Goal: Task Accomplishment & Management: Manage account settings

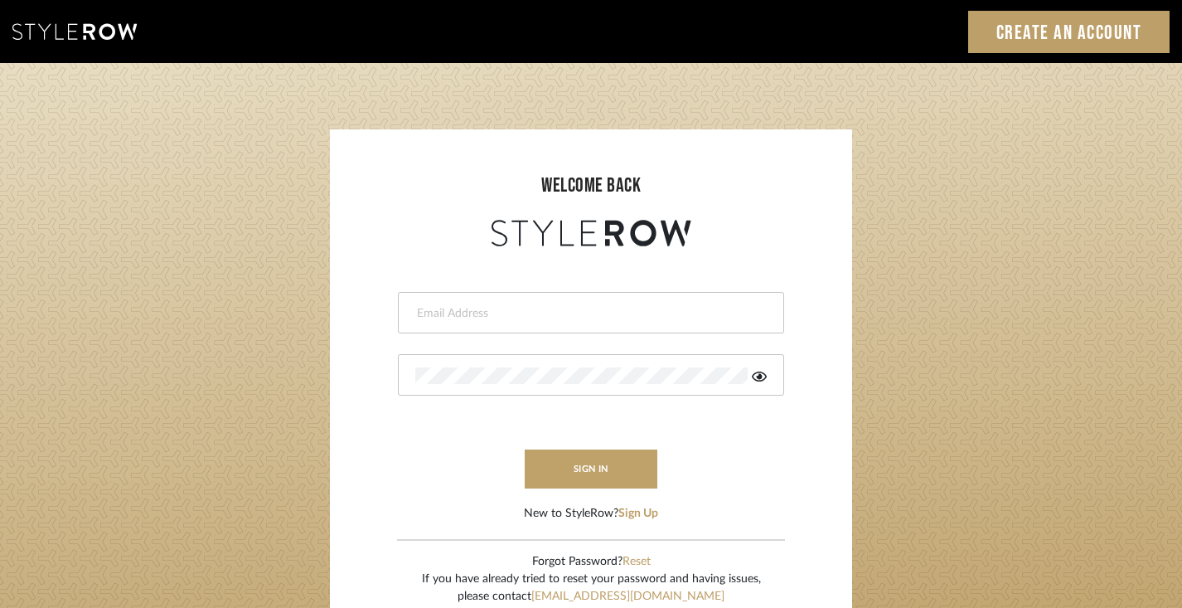
type input "[PERSON_NAME][EMAIL_ADDRESS][DOMAIN_NAME]"
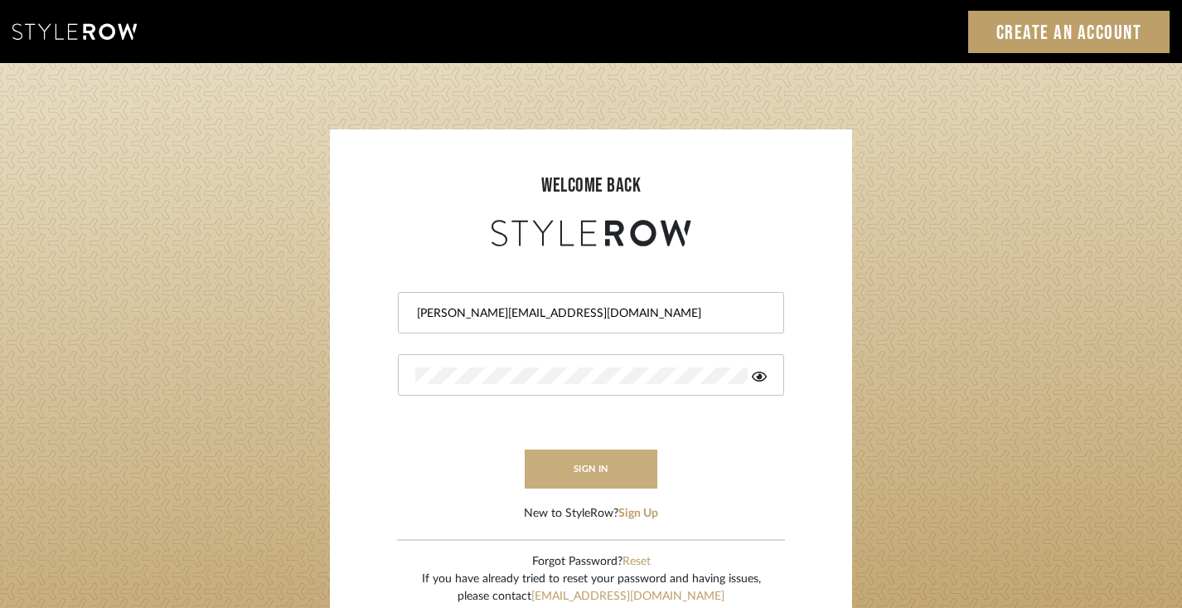
click at [585, 475] on button "sign in" at bounding box center [591, 468] width 133 height 39
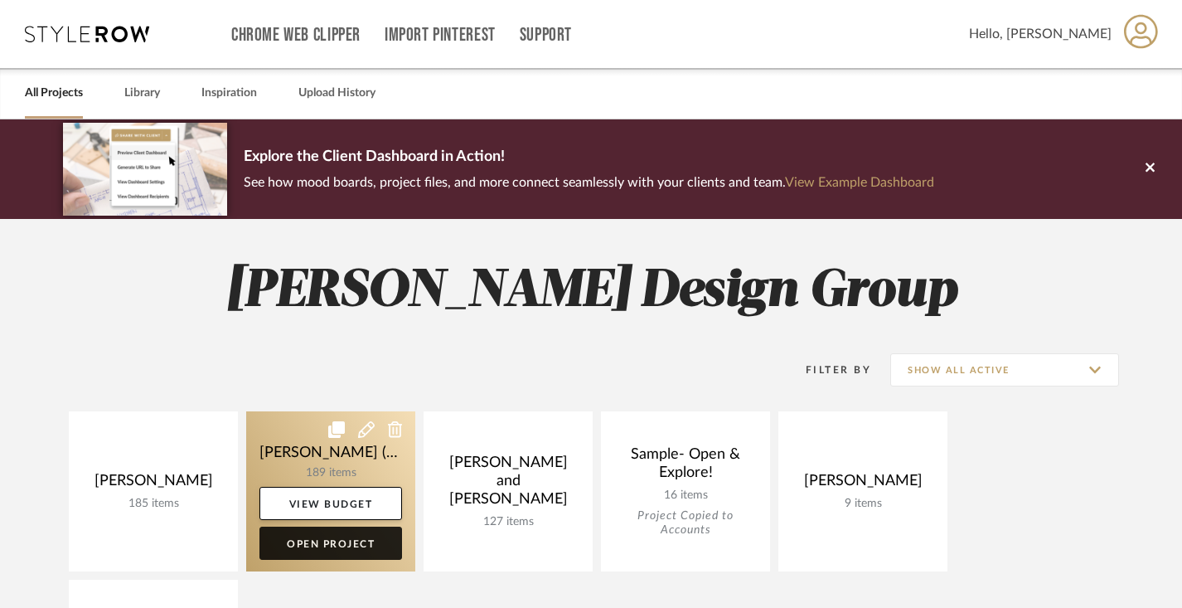
click at [332, 545] on link "Open Project" at bounding box center [330, 542] width 143 height 33
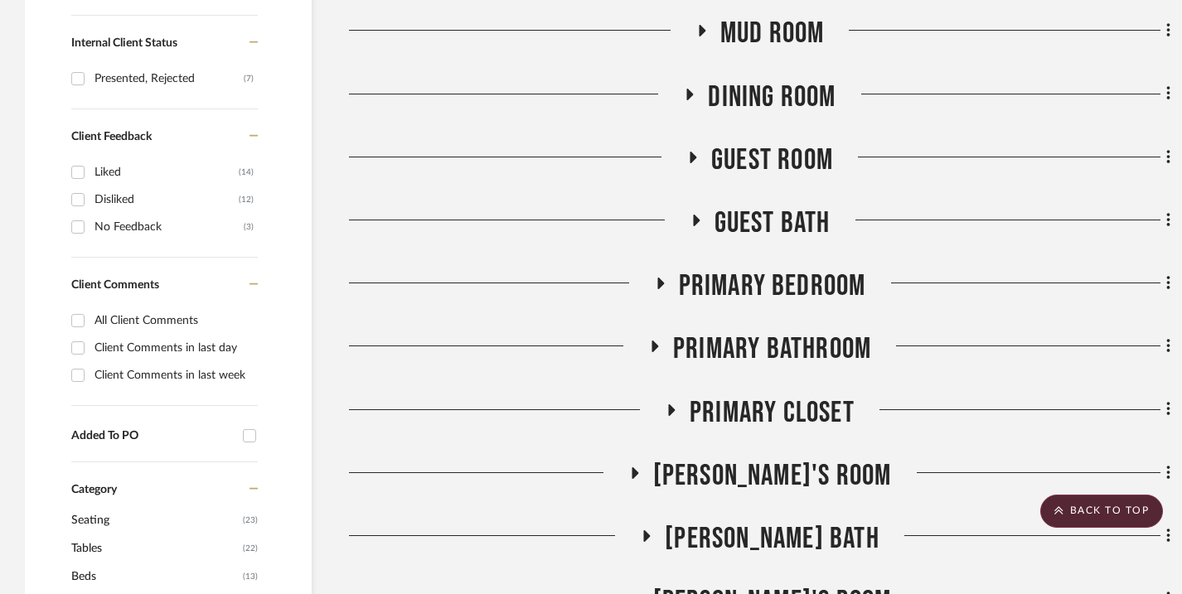
scroll to position [760, 0]
click at [656, 283] on icon at bounding box center [660, 283] width 20 height 12
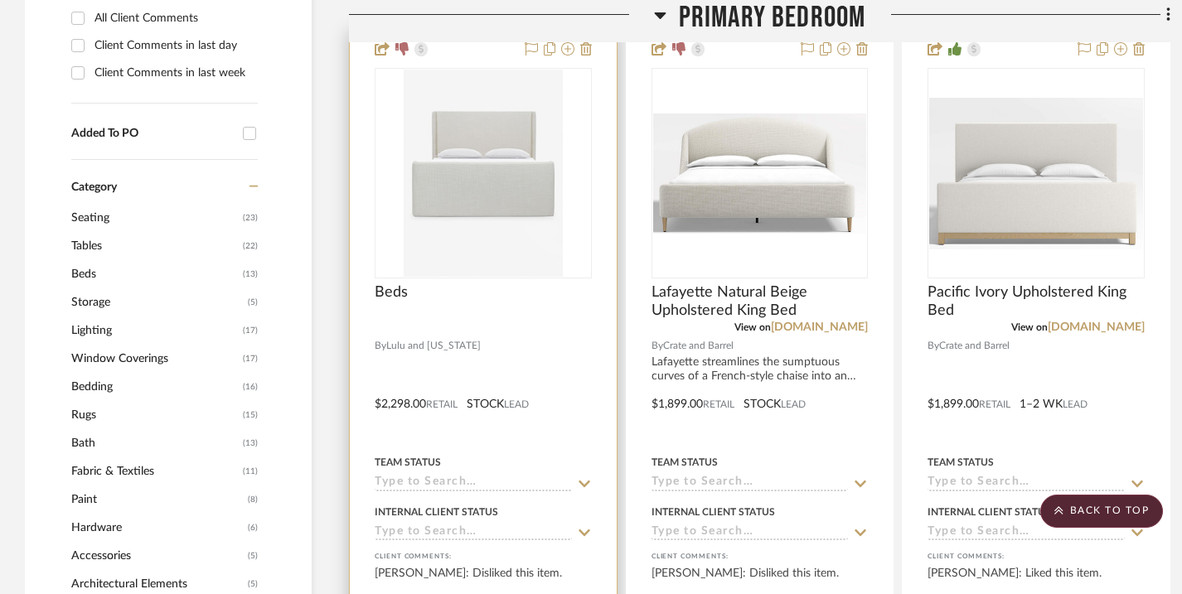
scroll to position [1077, 0]
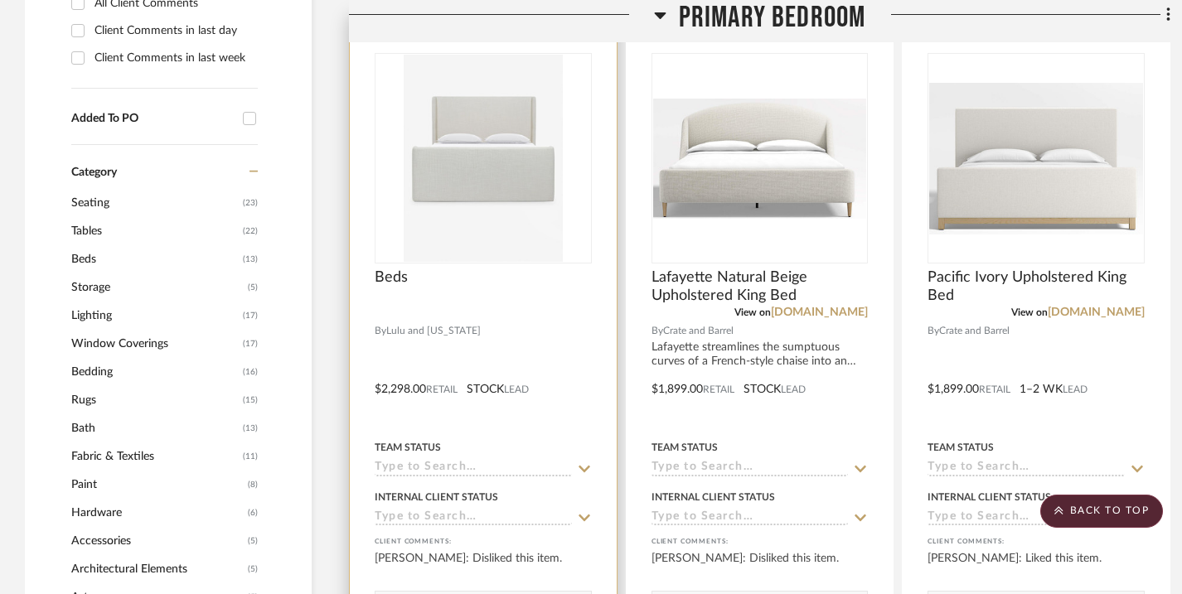
click at [589, 468] on icon at bounding box center [585, 468] width 12 height 7
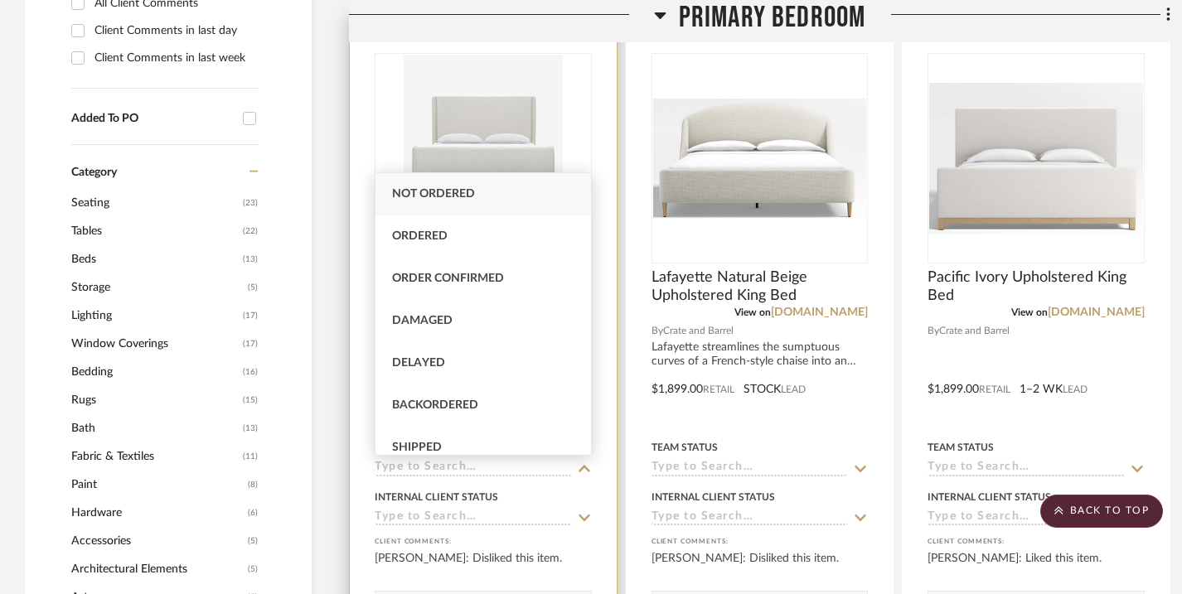
click at [589, 467] on icon at bounding box center [584, 469] width 15 height 13
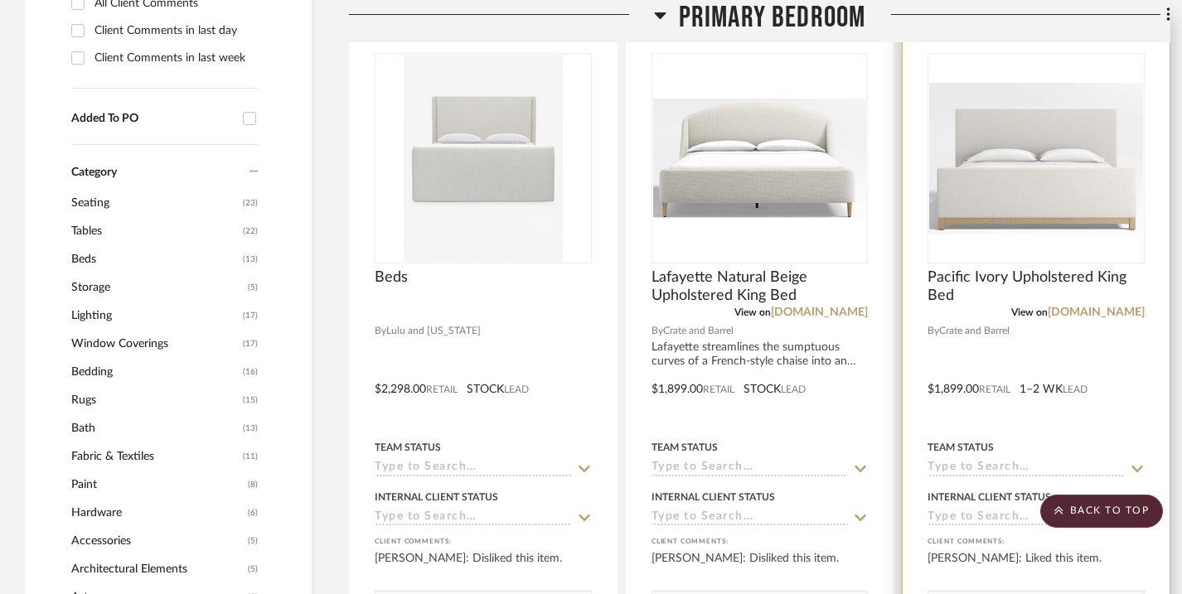
click at [1134, 467] on icon at bounding box center [1137, 469] width 15 height 13
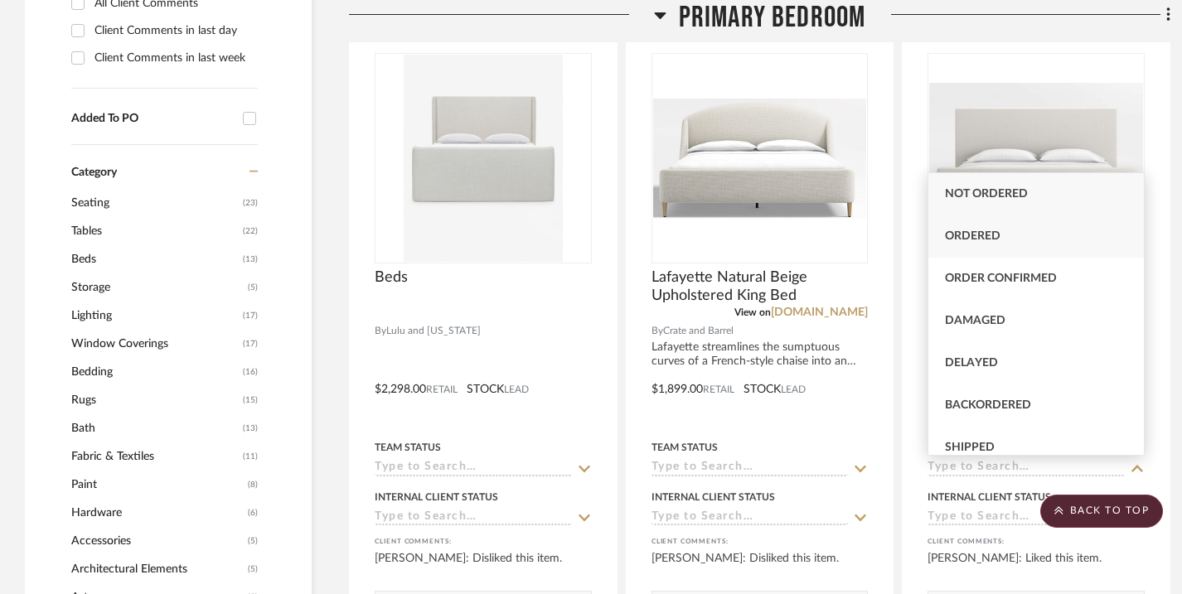
click at [1010, 236] on div "Ordered" at bounding box center [1036, 237] width 216 height 42
type input "8/21/2025"
type input "Ordered"
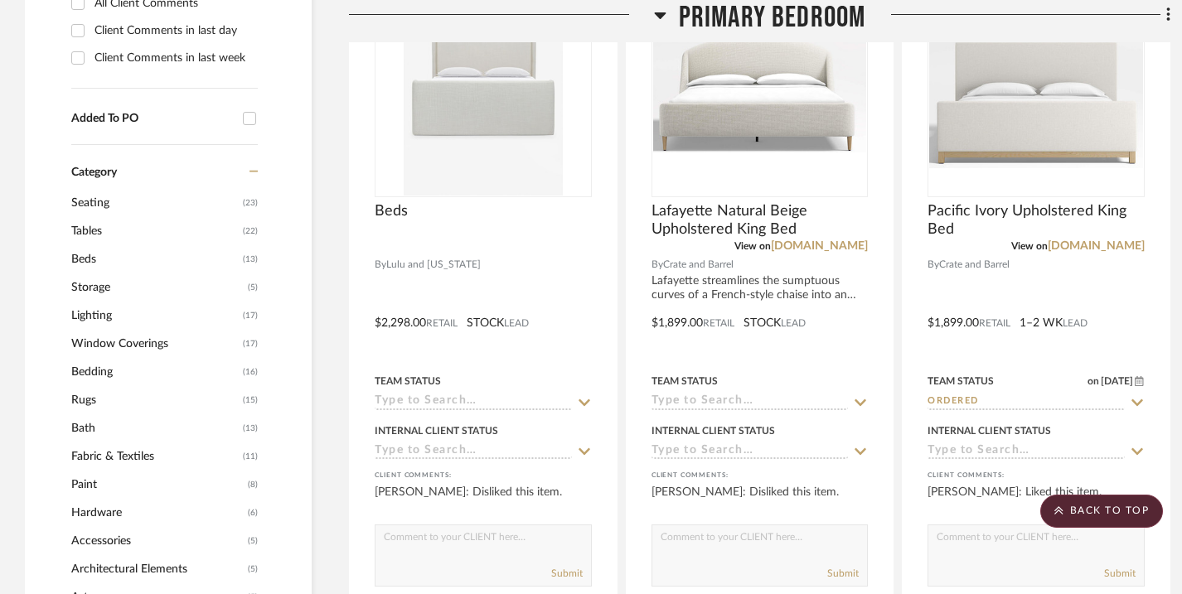
scroll to position [1170, 0]
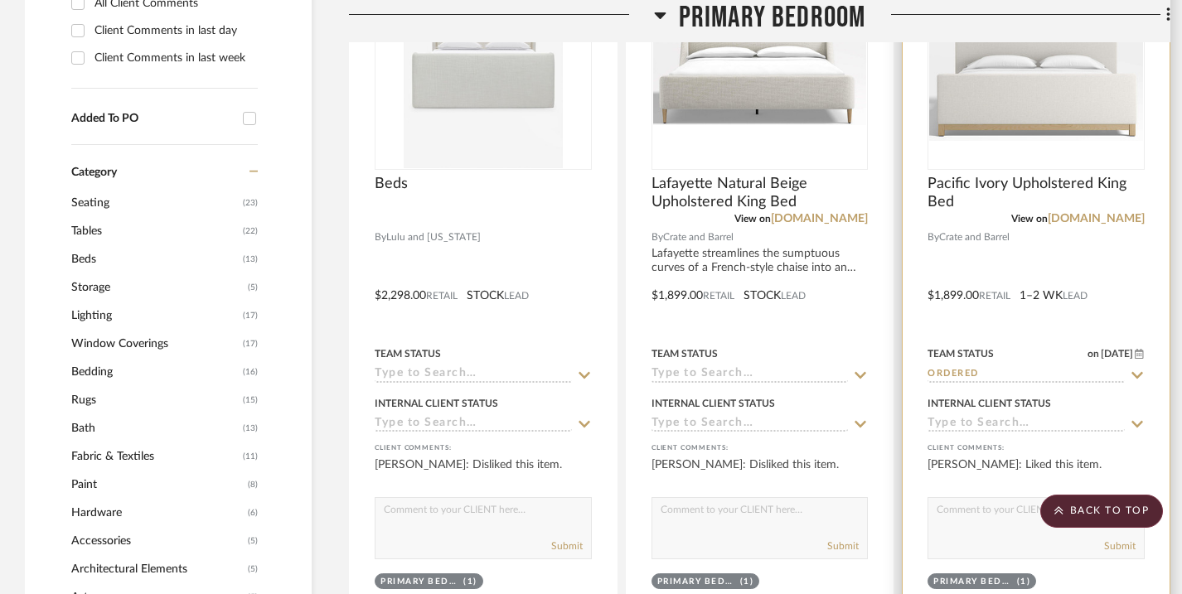
click at [1141, 353] on icon at bounding box center [1139, 354] width 9 height 10
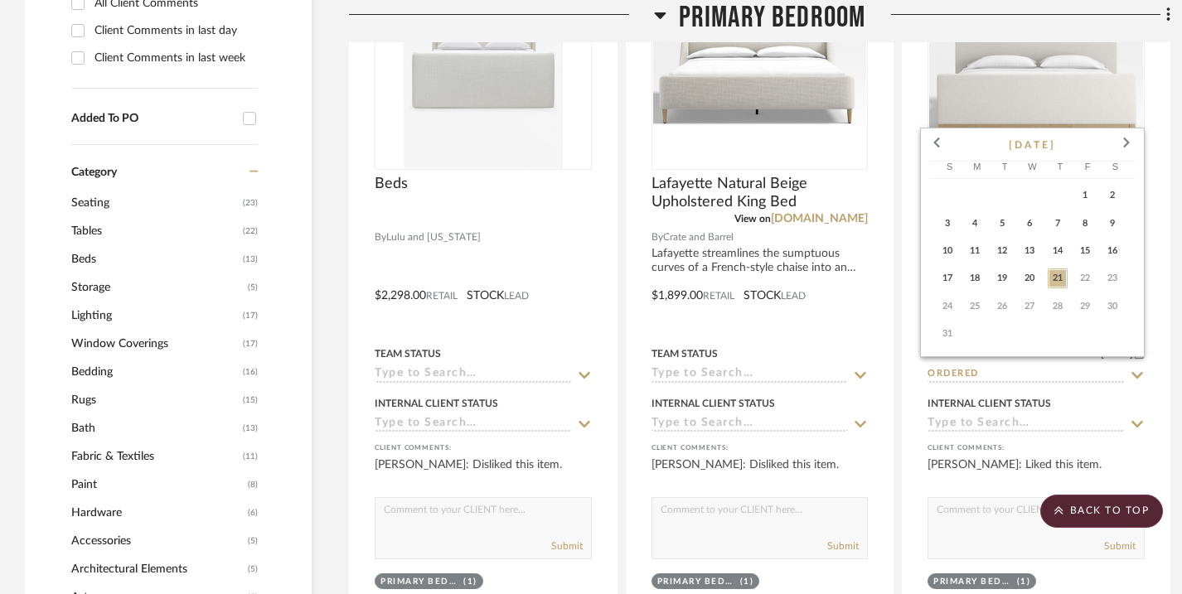
click at [1004, 278] on span "19" at bounding box center [1002, 279] width 20 height 20
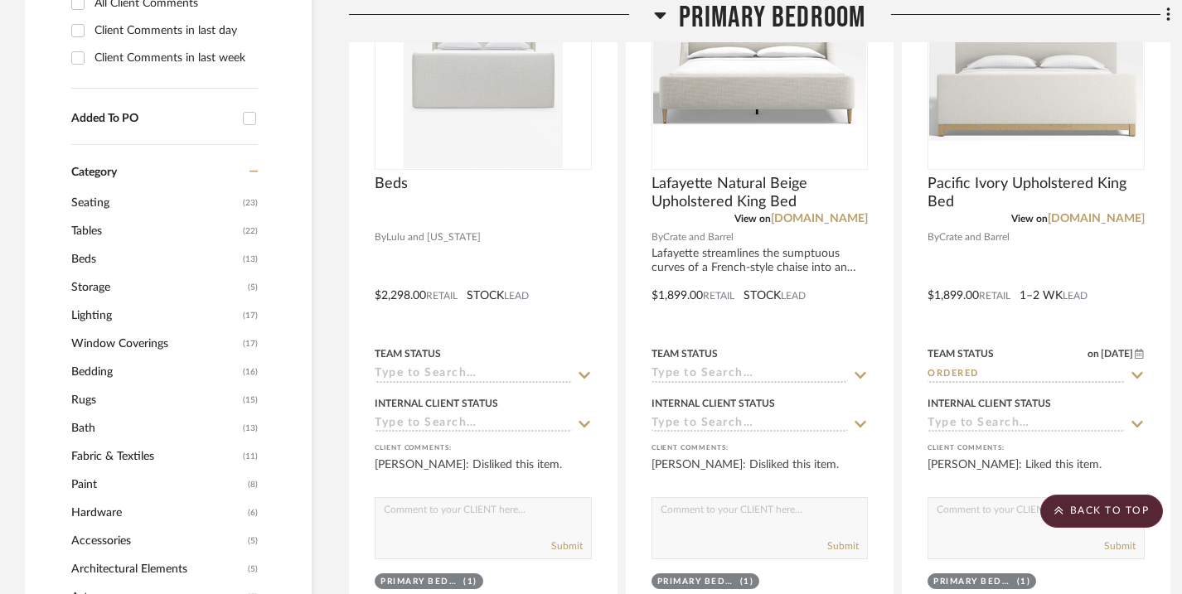
type input "8/19/2025"
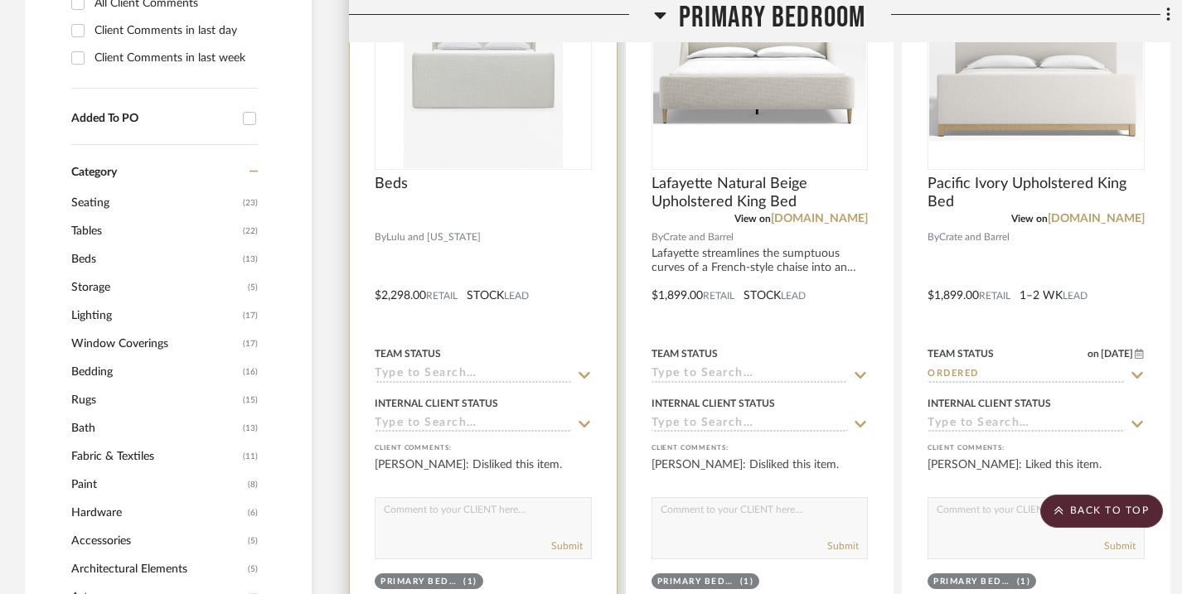
click at [581, 421] on icon at bounding box center [584, 424] width 15 height 13
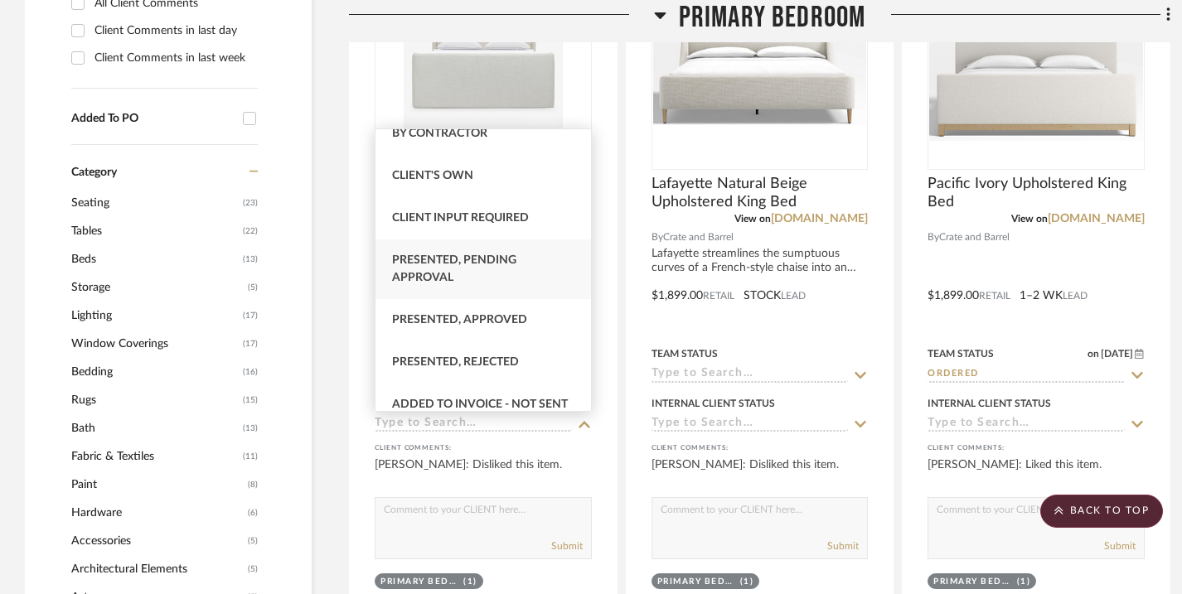
scroll to position [65, 0]
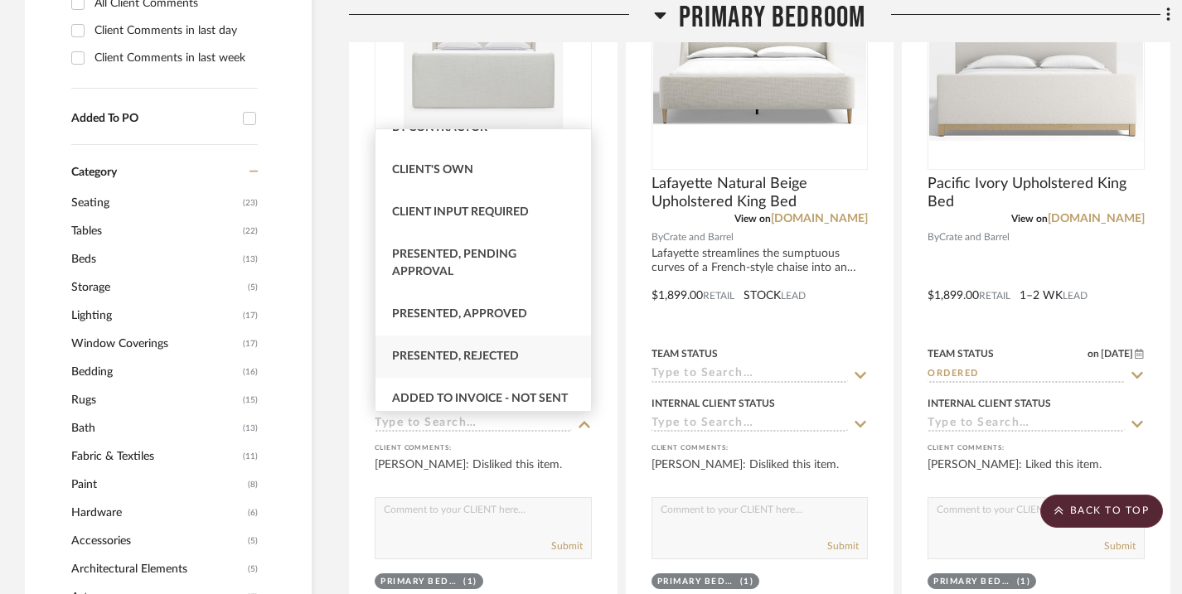
click at [526, 350] on div "Presented, Rejected" at bounding box center [483, 357] width 216 height 42
type input "8/21/2025"
type input "Presented, Rejected"
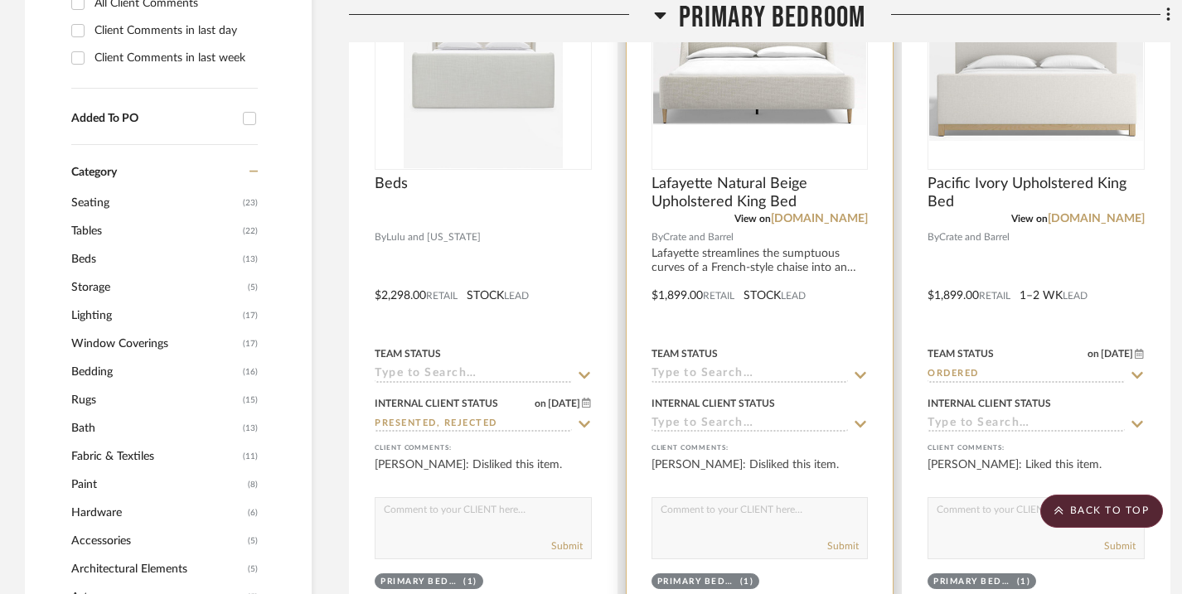
click at [863, 421] on icon at bounding box center [860, 424] width 15 height 13
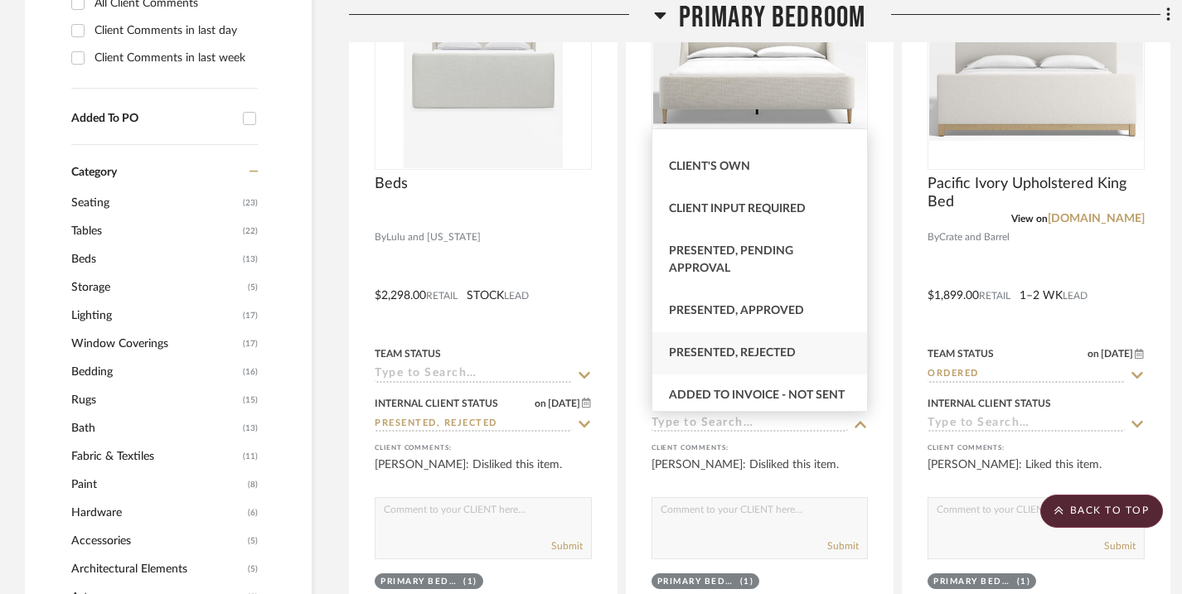
scroll to position [70, 0]
click at [798, 359] on div "Presented, Rejected" at bounding box center [760, 352] width 216 height 42
type input "8/21/2025"
type input "Presented, Rejected"
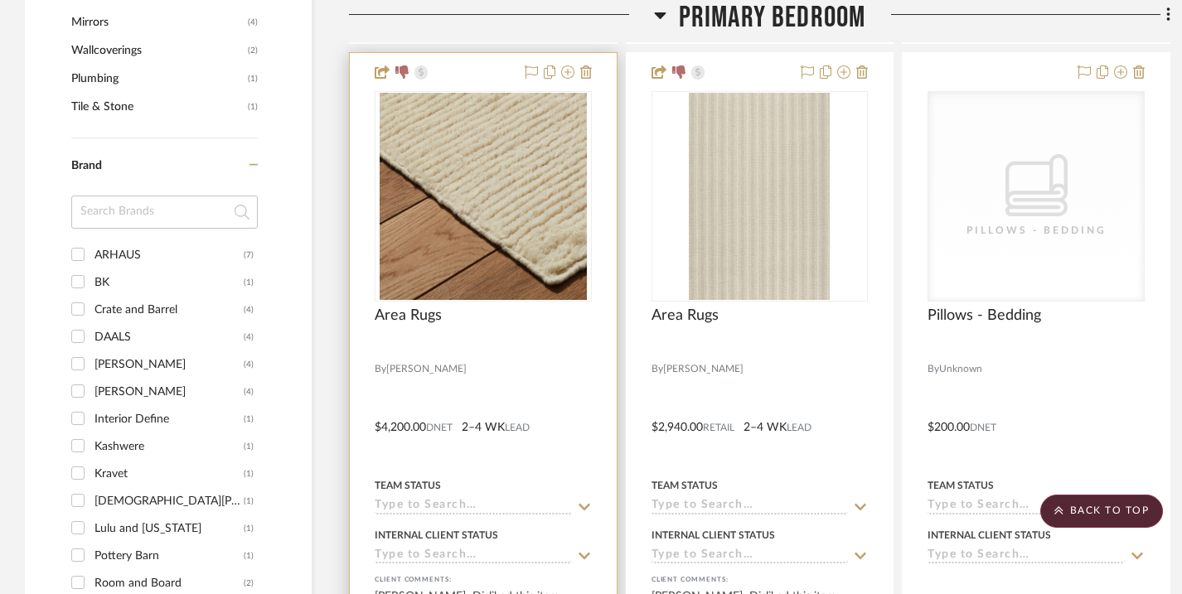
scroll to position [1784, 0]
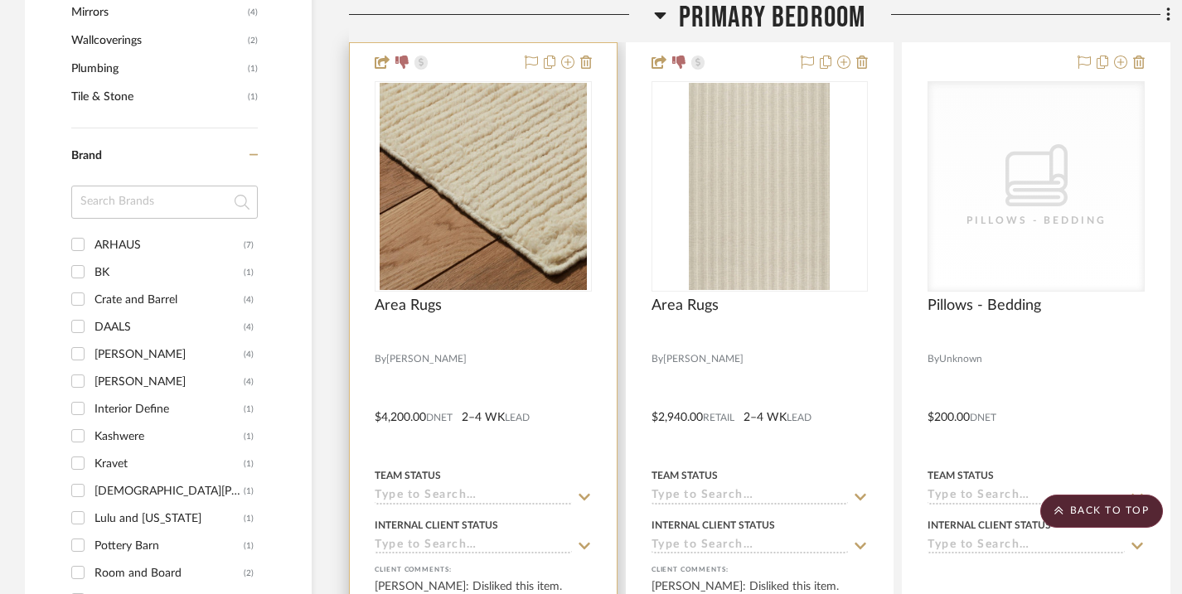
click at [583, 547] on icon at bounding box center [585, 546] width 12 height 7
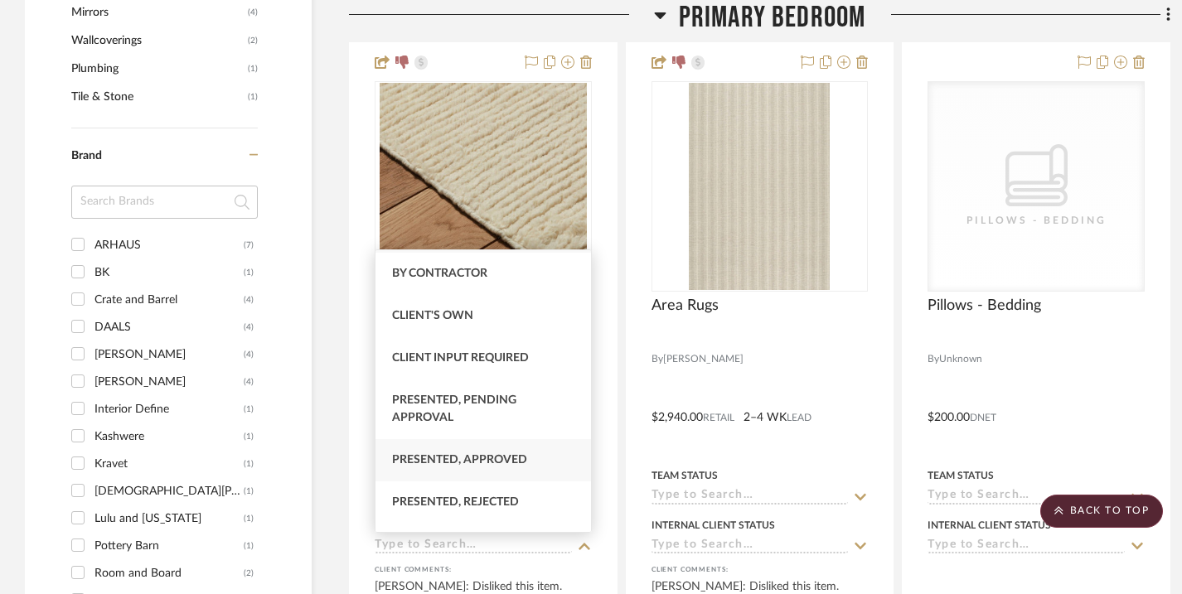
scroll to position [44, 0]
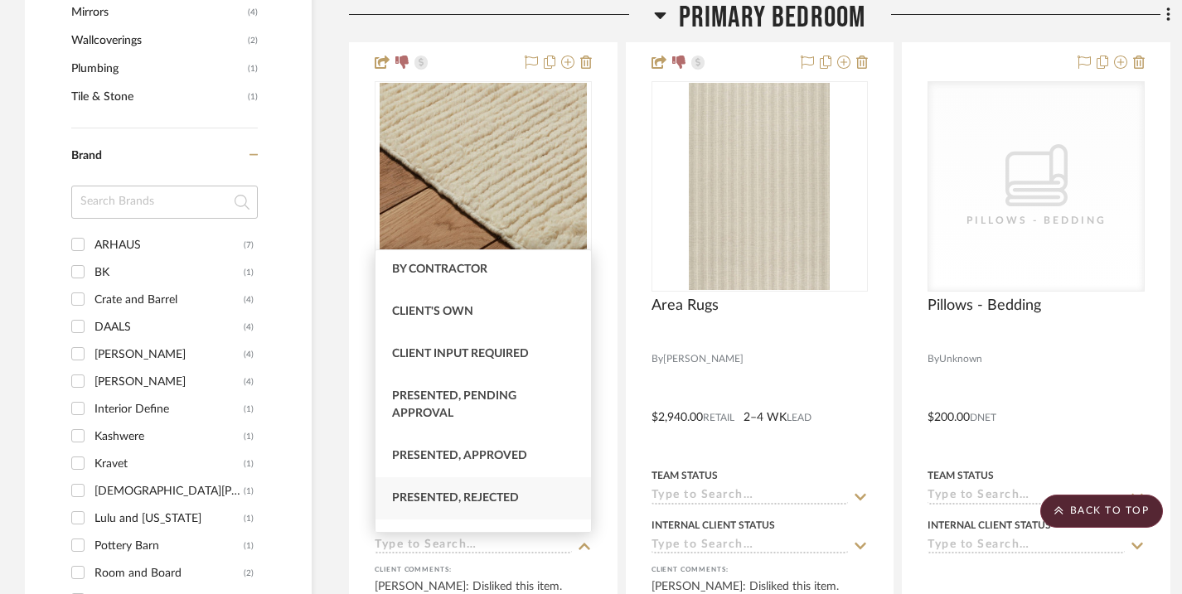
click at [530, 497] on div "Presented, Rejected" at bounding box center [483, 498] width 216 height 42
type input "8/21/2025"
type input "Presented, Rejected"
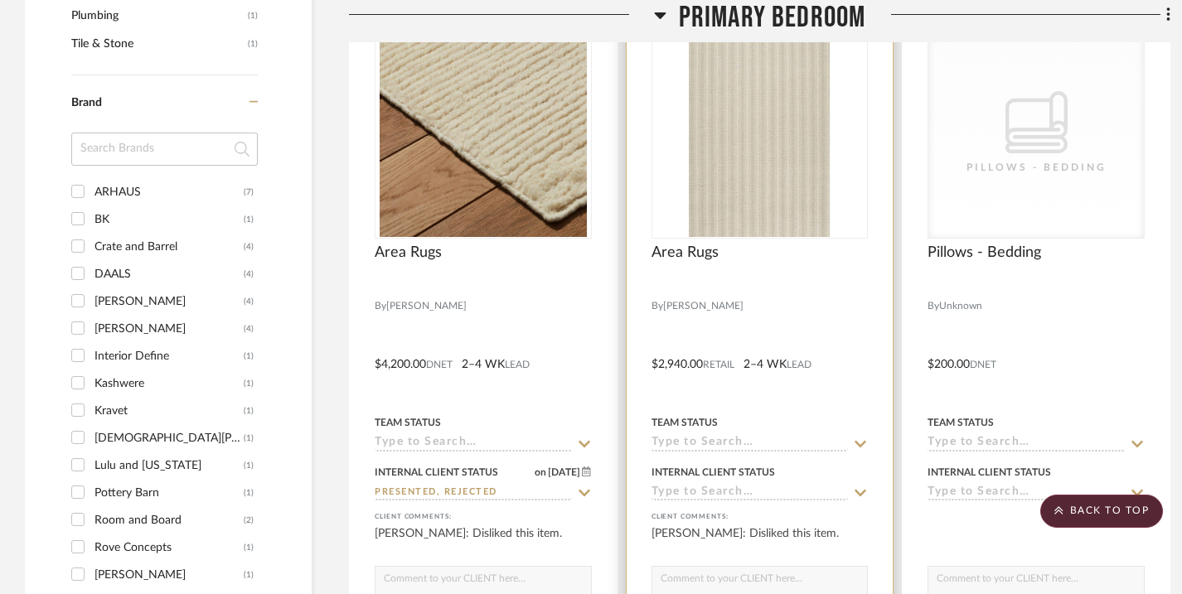
scroll to position [1843, 0]
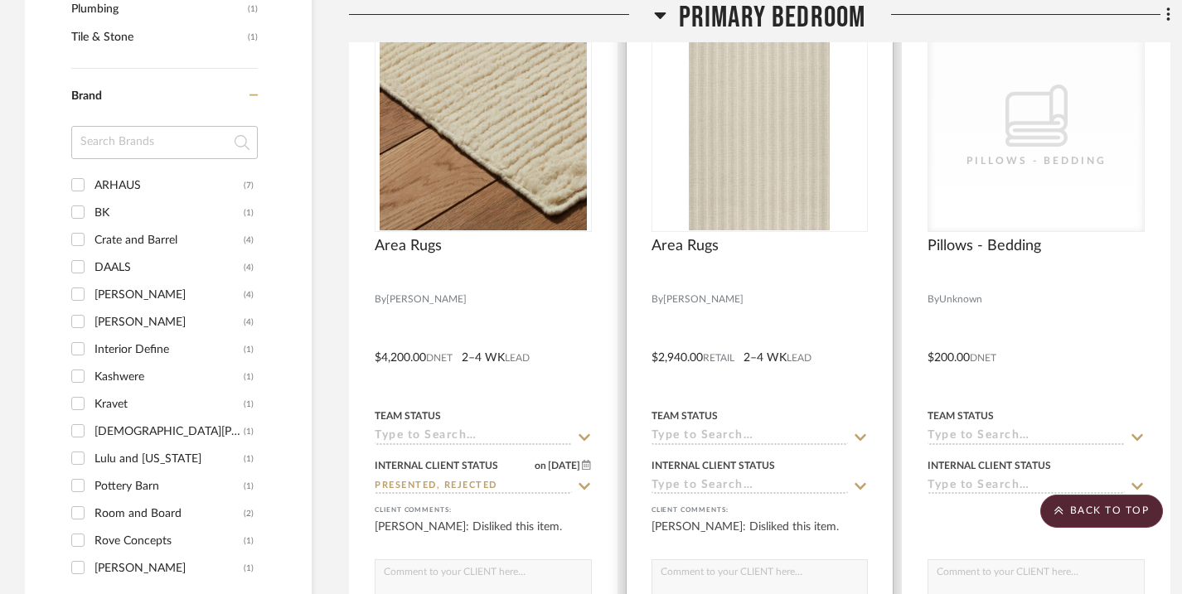
click at [862, 483] on icon at bounding box center [860, 486] width 15 height 13
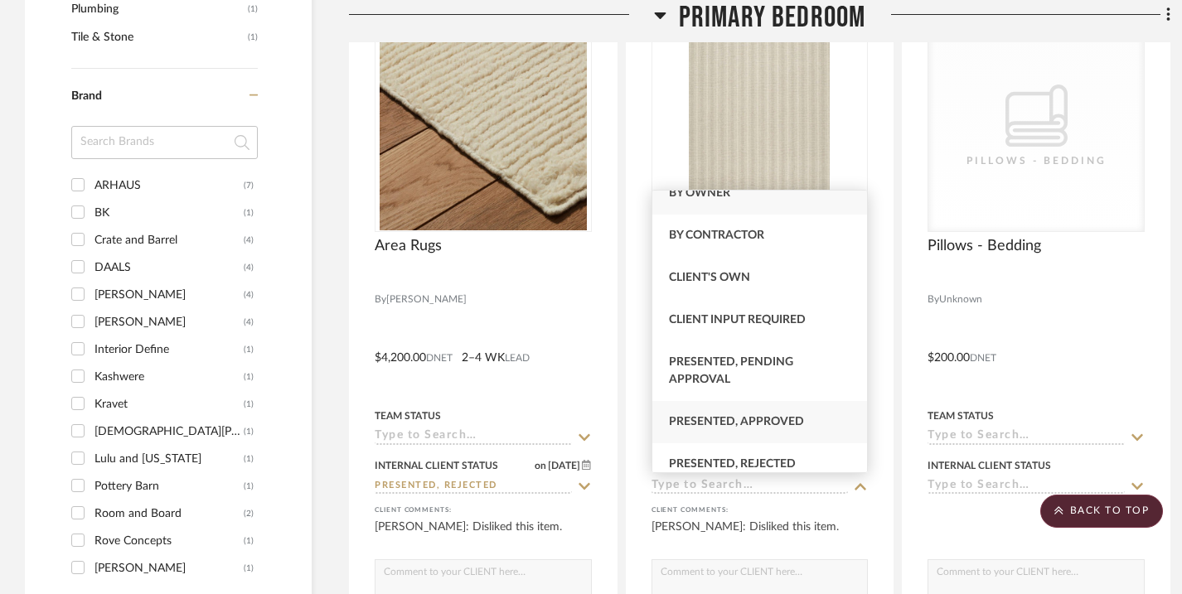
scroll to position [20, 0]
click at [791, 454] on div "Presented, Rejected" at bounding box center [760, 463] width 216 height 42
type input "8/21/2025"
type input "Presented, Rejected"
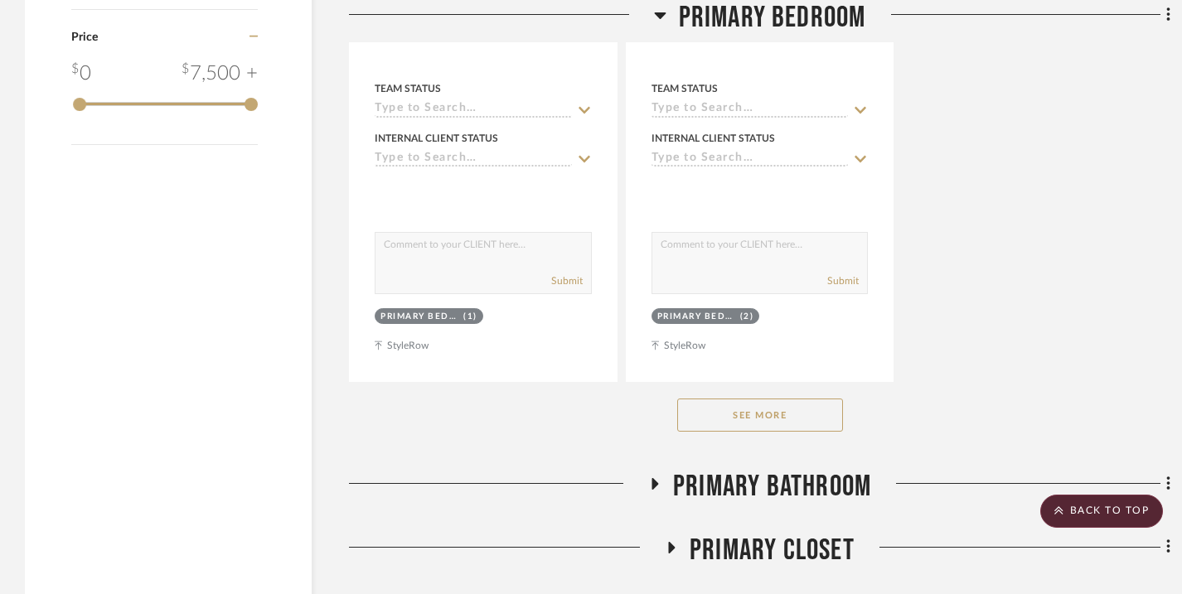
scroll to position [2907, 0]
click at [822, 417] on button "See More" at bounding box center [760, 414] width 166 height 33
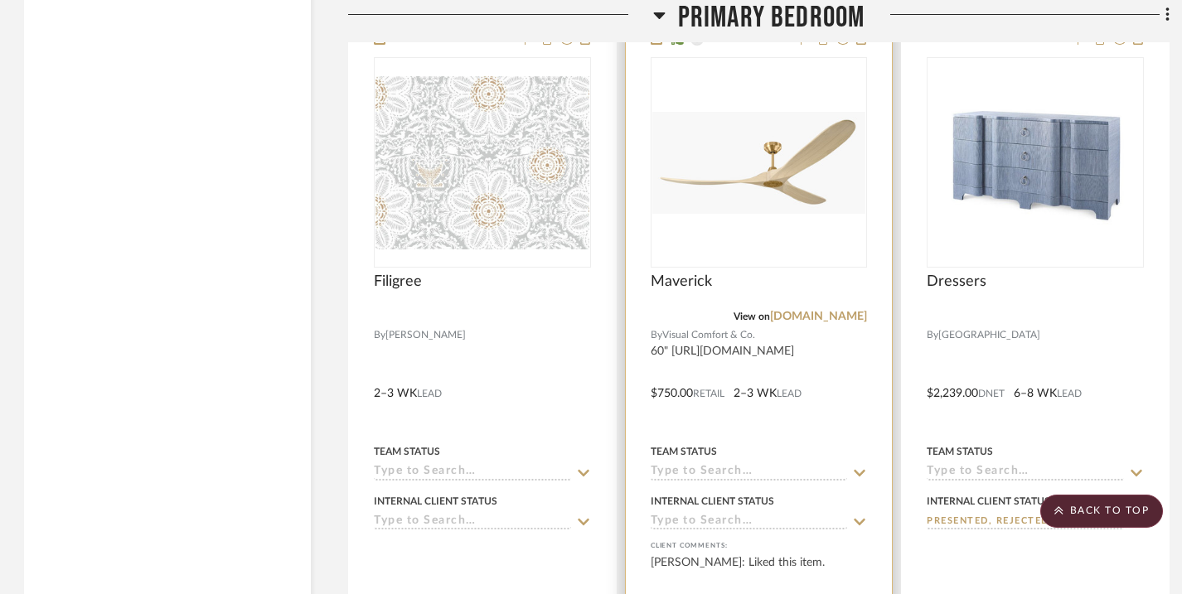
scroll to position [4824, 1]
